Goal: Check status: Check status

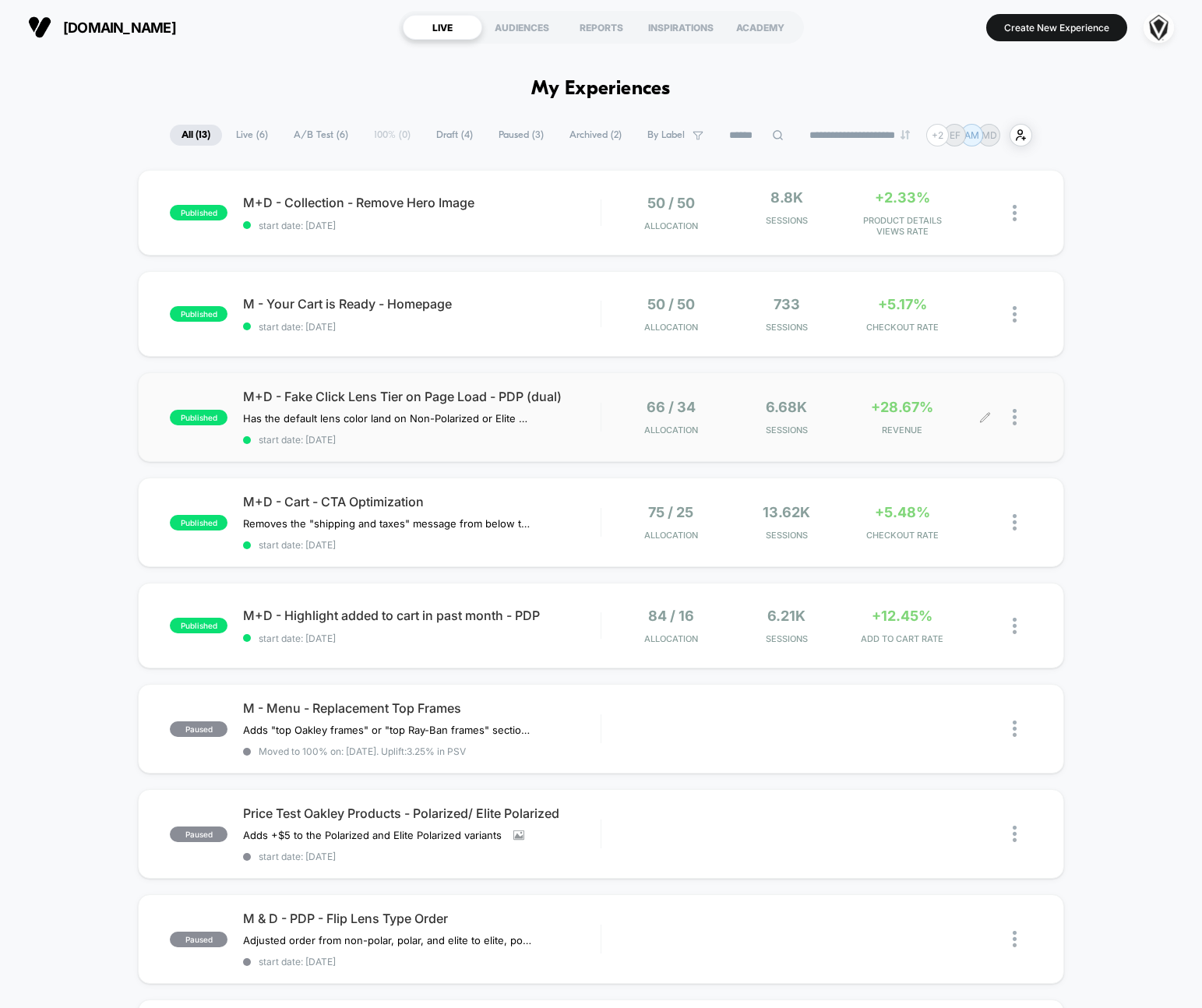
click at [604, 429] on div "66 / 34 Allocation 6.68k Sessions +28.67% REVENUE" at bounding box center [816, 417] width 430 height 37
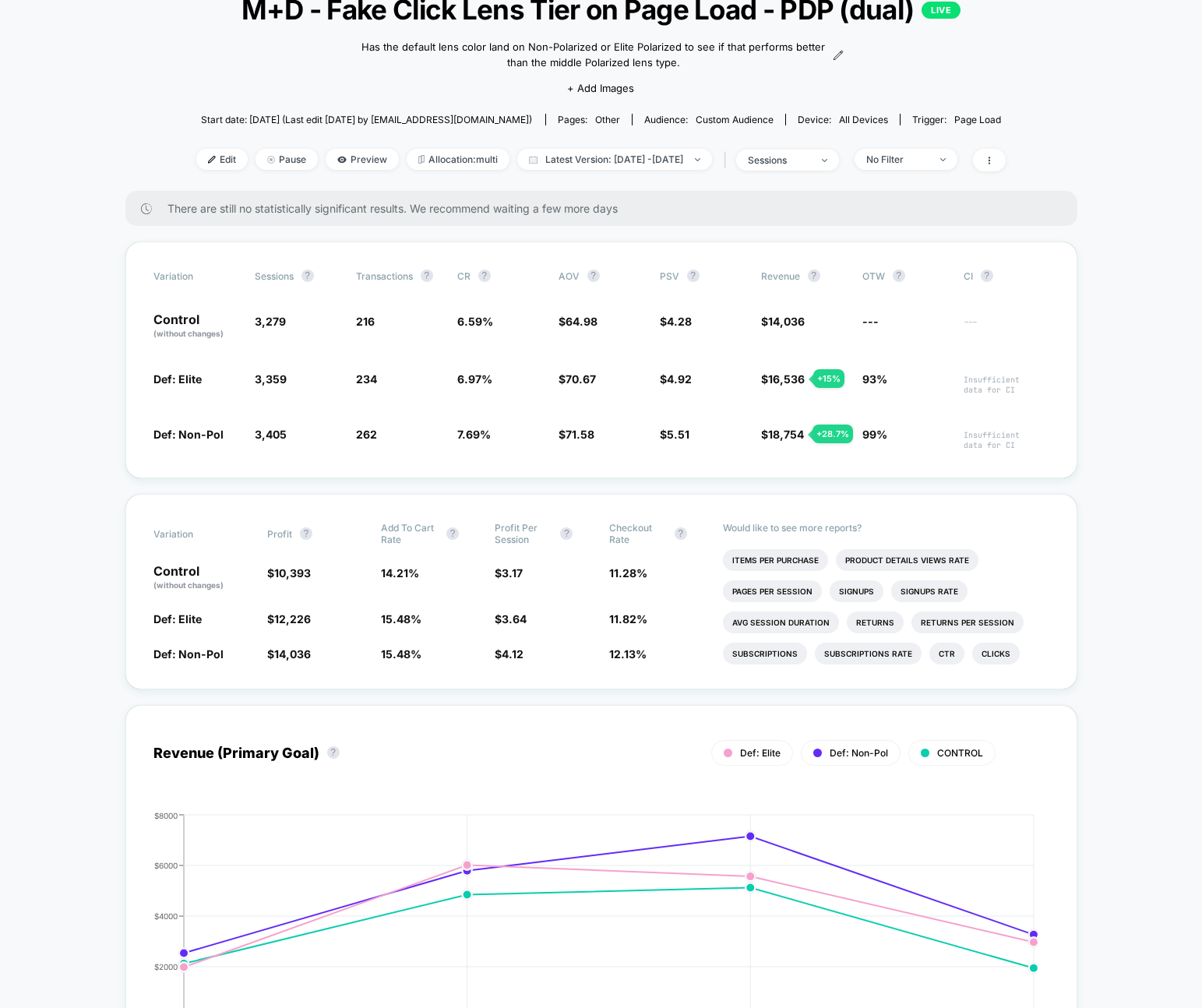
scroll to position [85, 0]
